Goal: Task Accomplishment & Management: Manage account settings

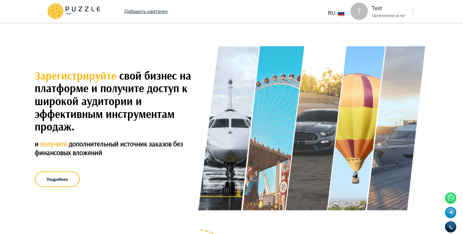
click at [415, 11] on button "button" at bounding box center [413, 11] width 5 height 9
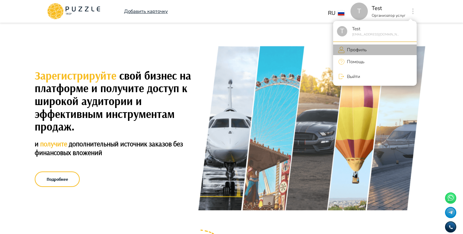
click at [367, 49] on li "Профиль" at bounding box center [375, 49] width 84 height 11
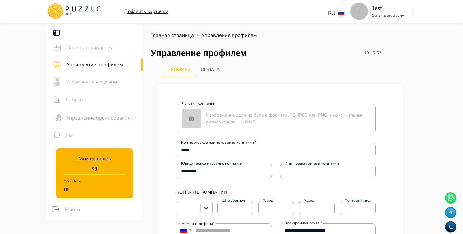
click at [413, 10] on icon "button" at bounding box center [414, 11] width 2 height 6
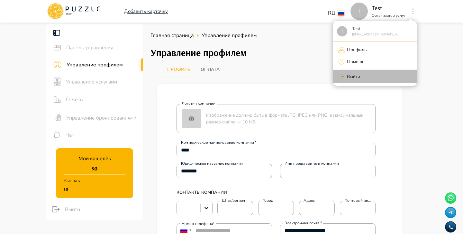
click at [364, 74] on li "Выйти" at bounding box center [375, 77] width 84 height 14
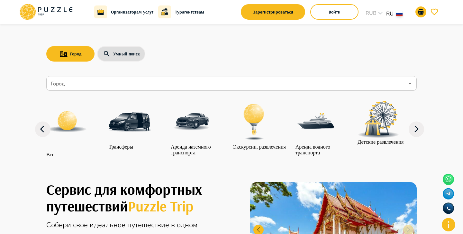
click at [118, 77] on input "Город" at bounding box center [227, 83] width 355 height 12
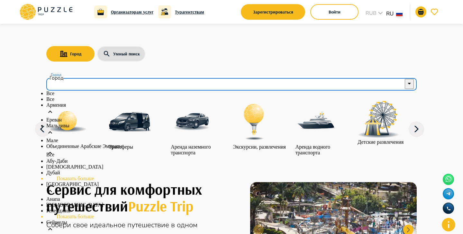
scroll to position [120, 0]
click at [93, 213] on li "Показать больше" at bounding box center [231, 216] width 371 height 6
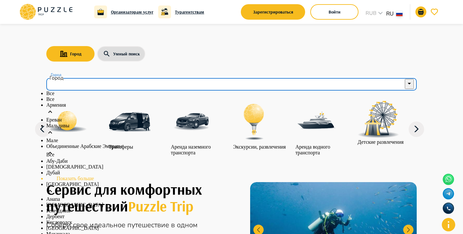
scroll to position [252, 0]
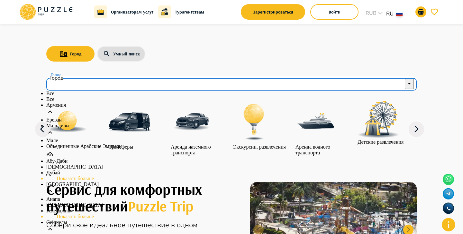
scroll to position [0, 0]
